Goal: Information Seeking & Learning: Learn about a topic

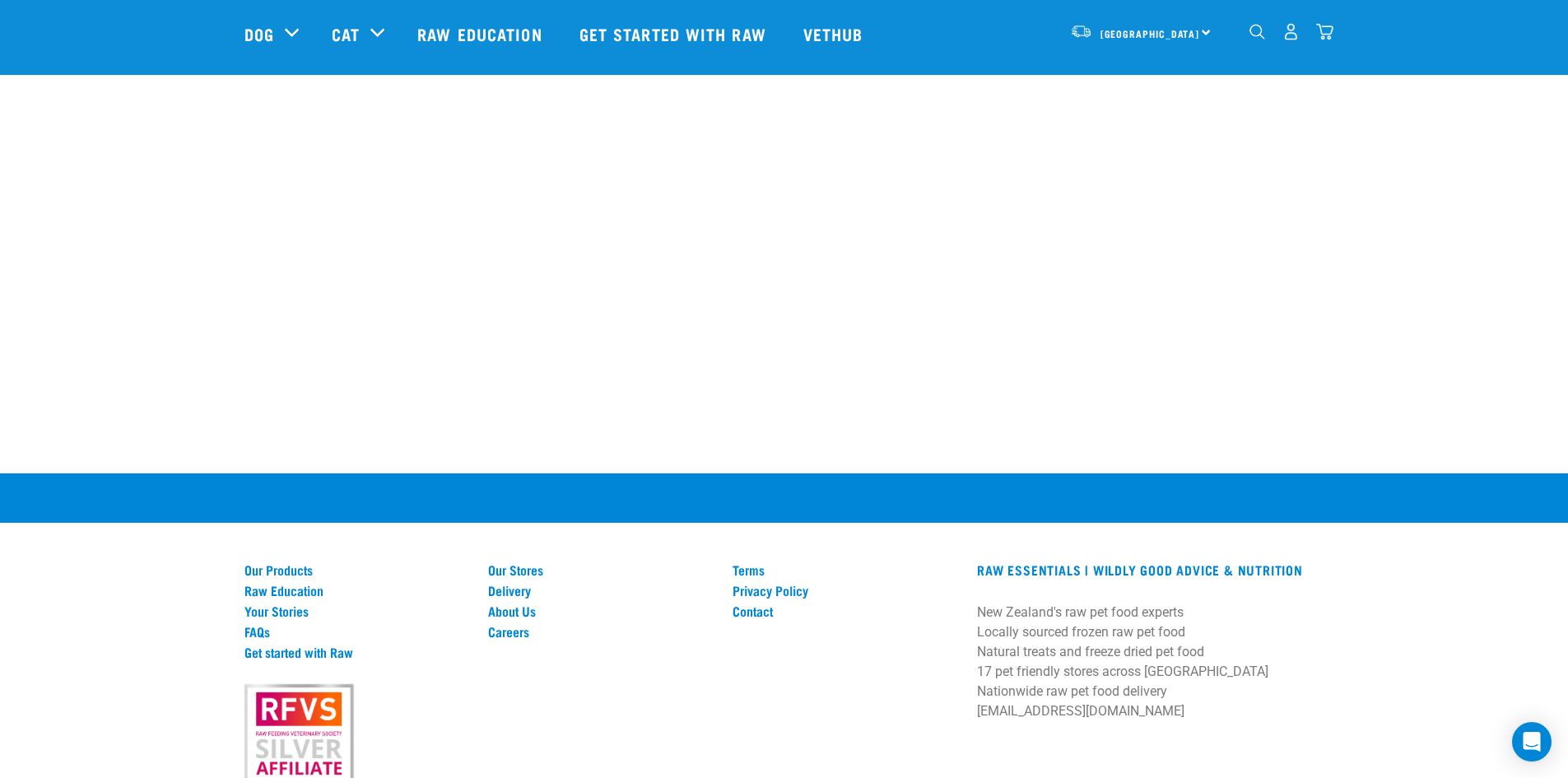
scroll to position [2316, 0]
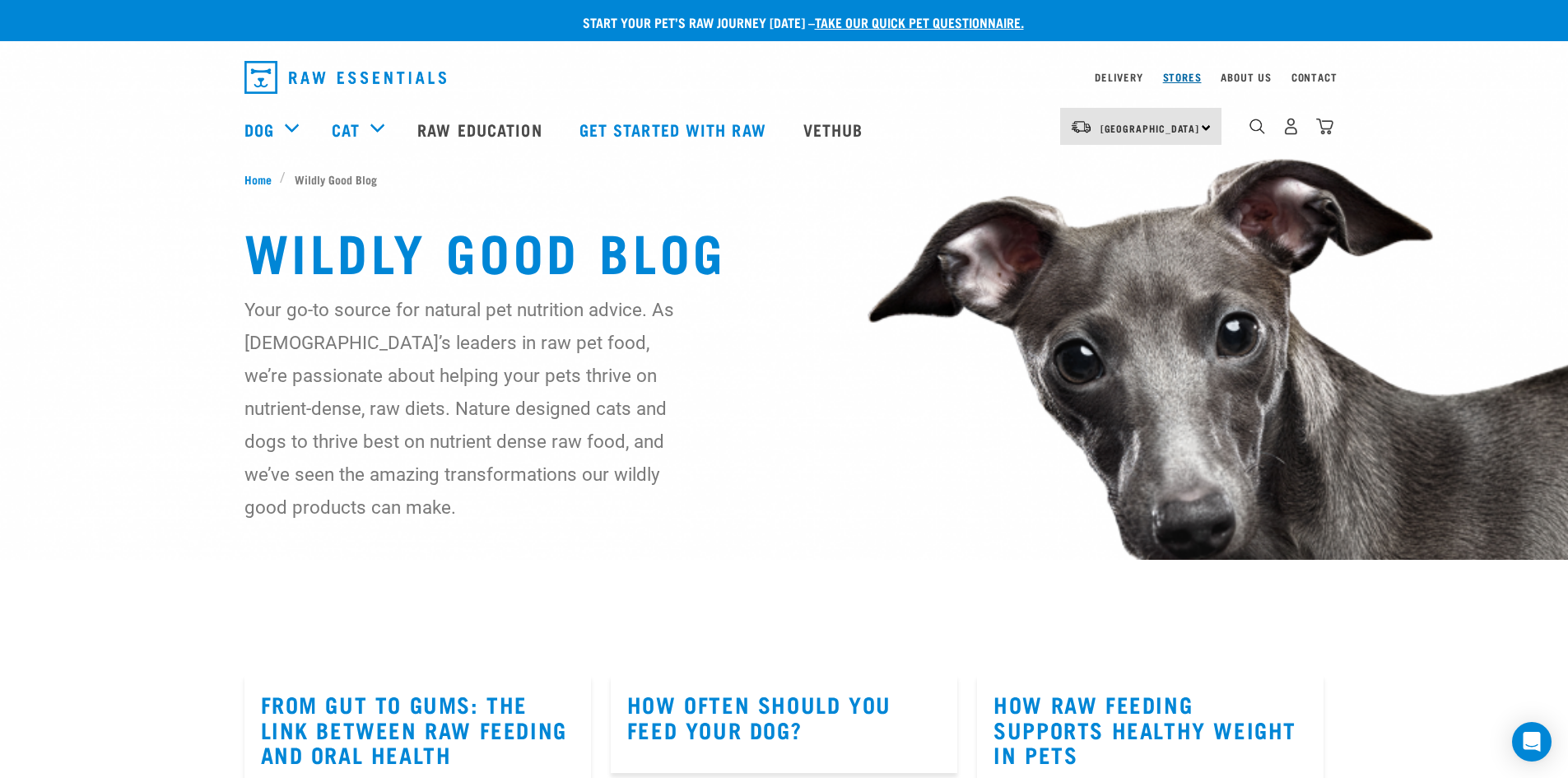
click at [1186, 74] on link "Stores" at bounding box center [1182, 76] width 39 height 6
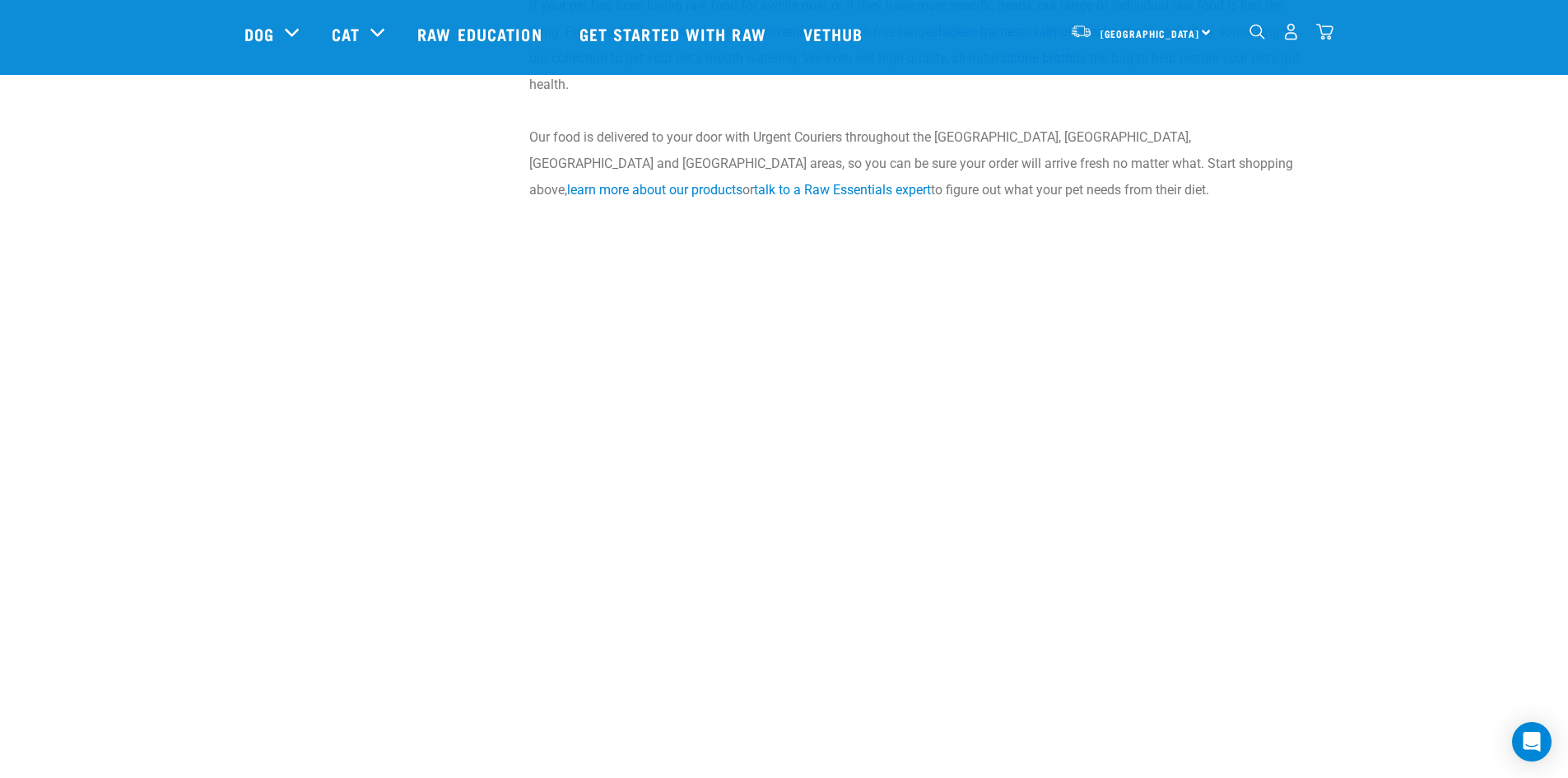
scroll to position [3539, 0]
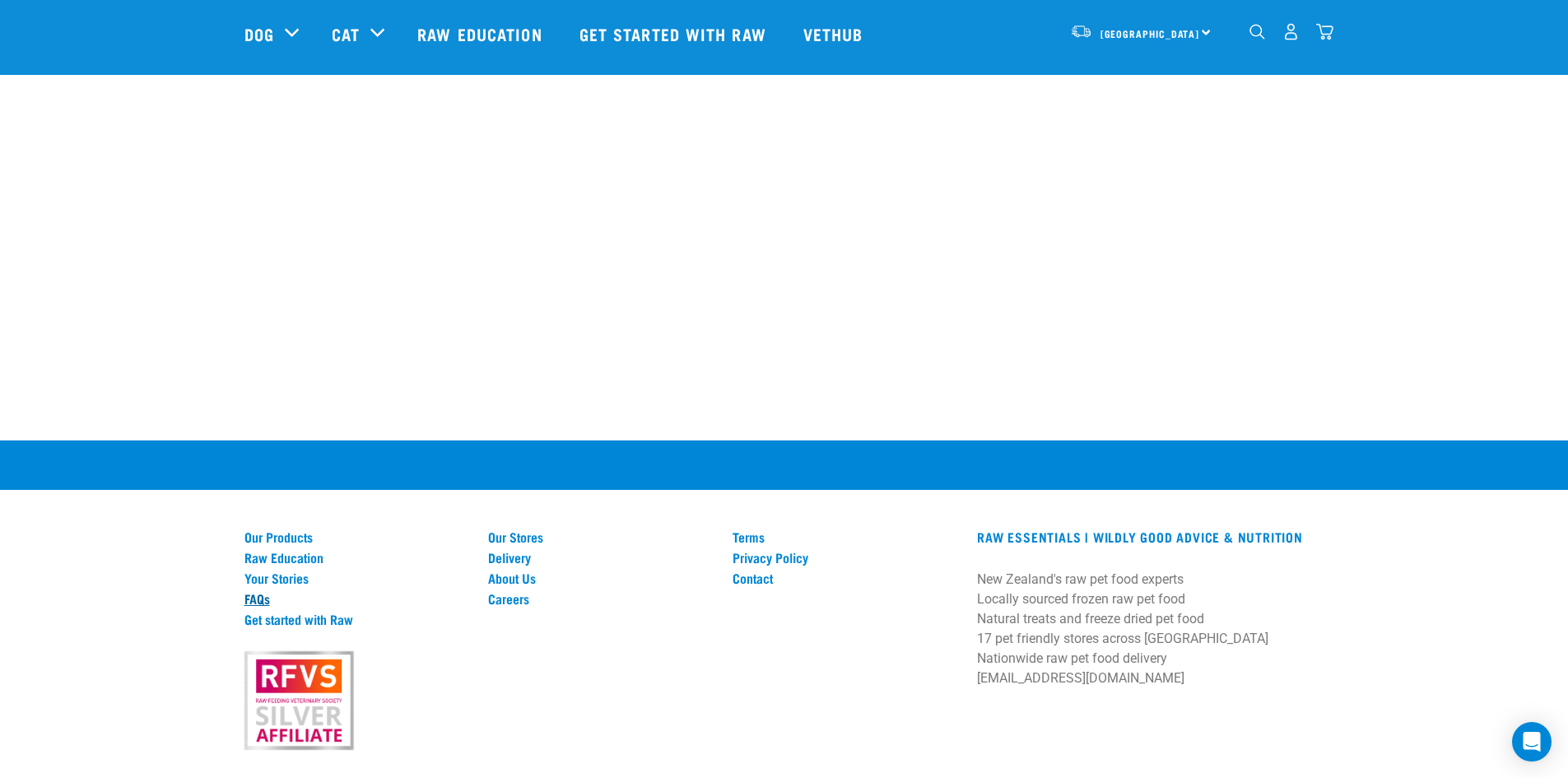
click at [255, 599] on link "FAQs" at bounding box center [356, 599] width 225 height 15
drag, startPoint x: 674, startPoint y: 35, endPoint x: 683, endPoint y: 4, distance: 32.3
click at [674, 35] on link "Get started with Raw" at bounding box center [675, 33] width 224 height 66
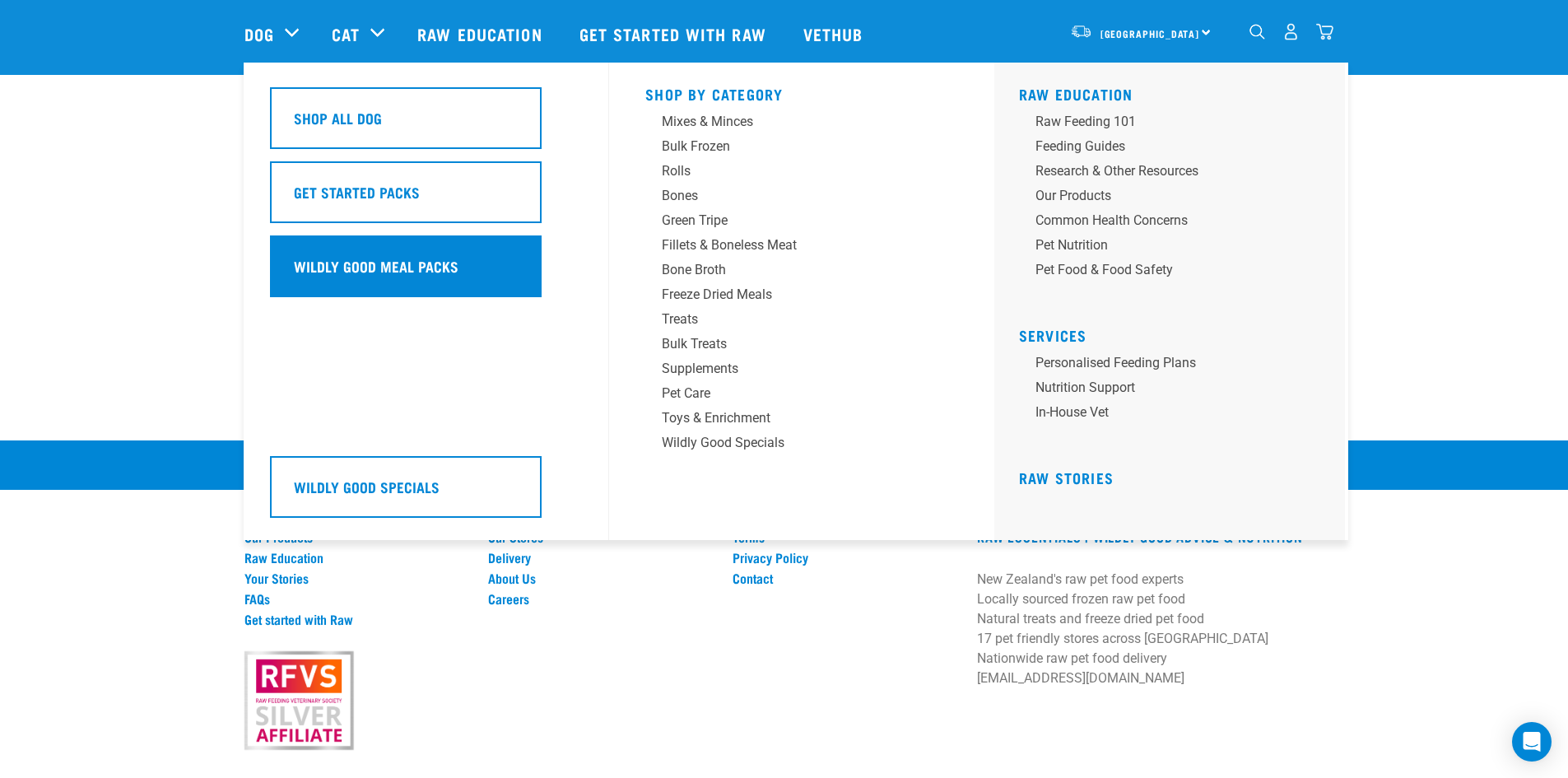
click at [355, 257] on h5 "Wildly Good Meal Packs" at bounding box center [376, 266] width 164 height 22
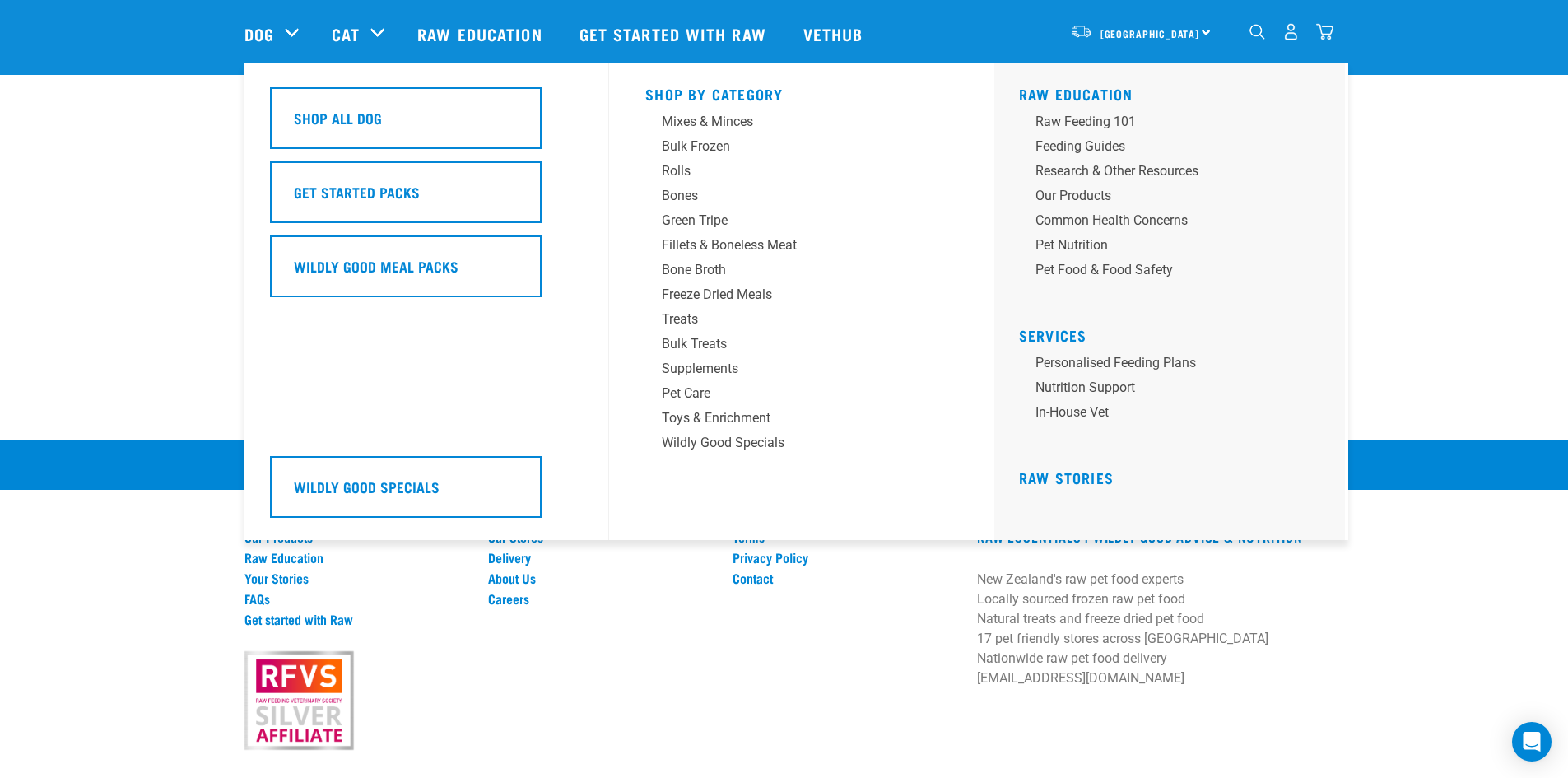
drag, startPoint x: 1091, startPoint y: 477, endPoint x: 1079, endPoint y: 466, distance: 16.3
click at [1091, 477] on link "Raw Stories" at bounding box center [1066, 477] width 95 height 8
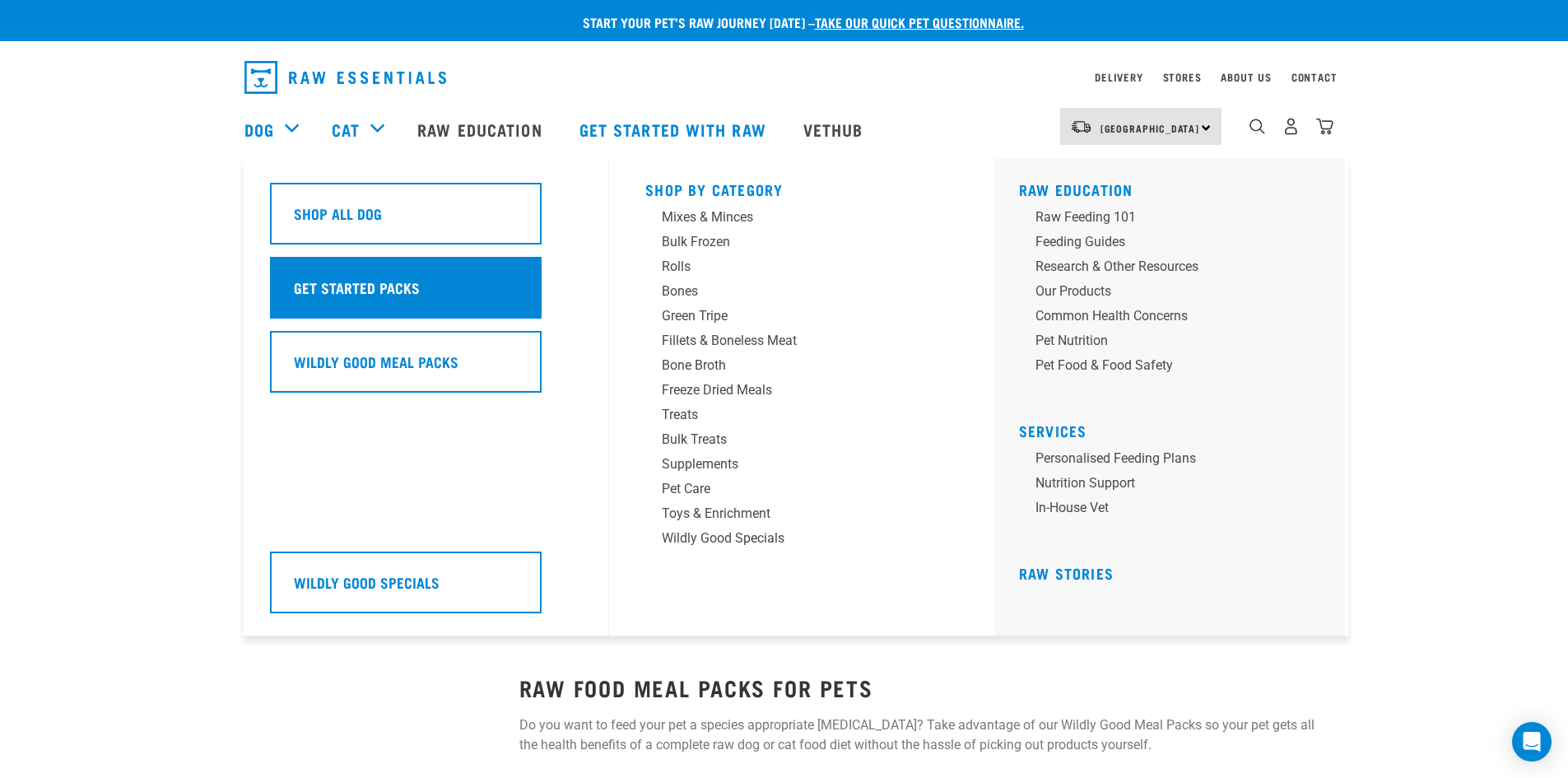
click at [355, 300] on div "Get Started Packs" at bounding box center [405, 287] width 272 height 61
